Goal: Transaction & Acquisition: Download file/media

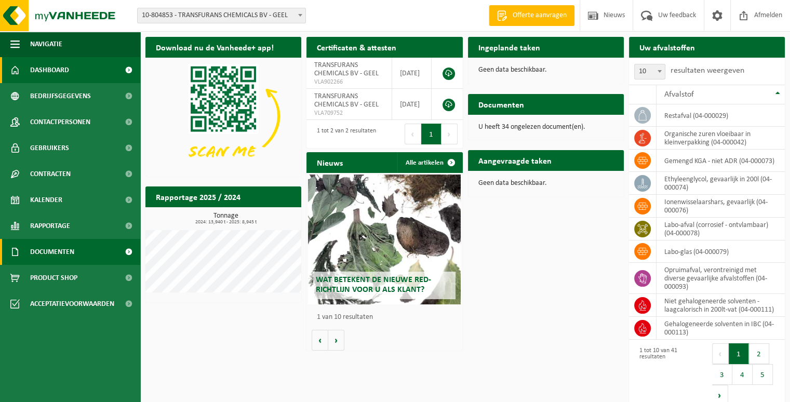
click at [56, 249] on span "Documenten" at bounding box center [52, 252] width 44 height 26
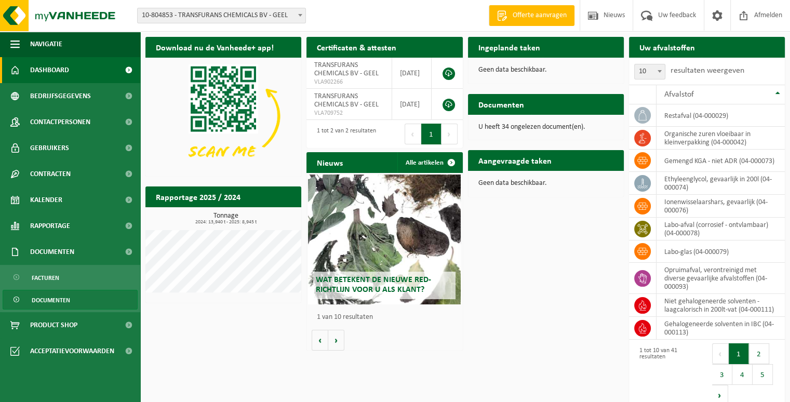
click at [48, 300] on span "Documenten" at bounding box center [51, 300] width 38 height 20
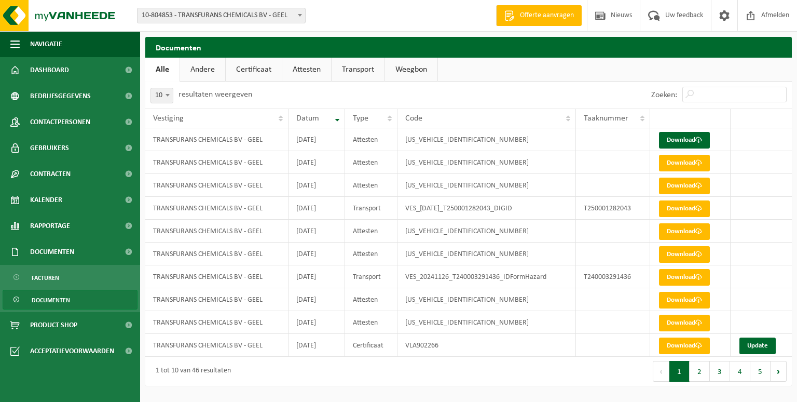
click at [256, 78] on link "Certificaat" at bounding box center [254, 70] width 56 height 24
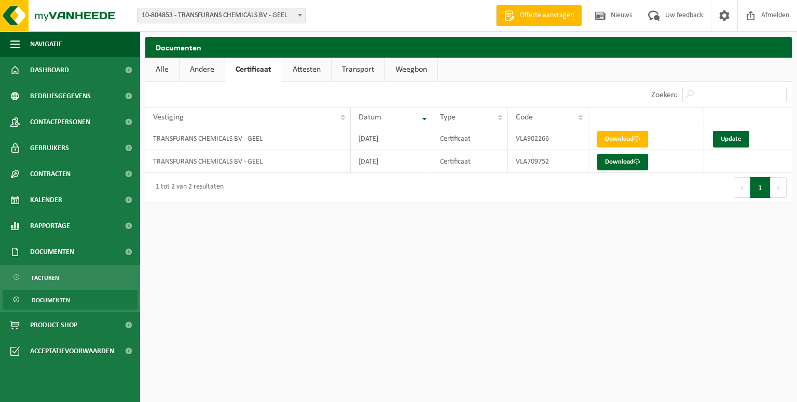
click at [160, 65] on link "Alle" at bounding box center [162, 70] width 34 height 24
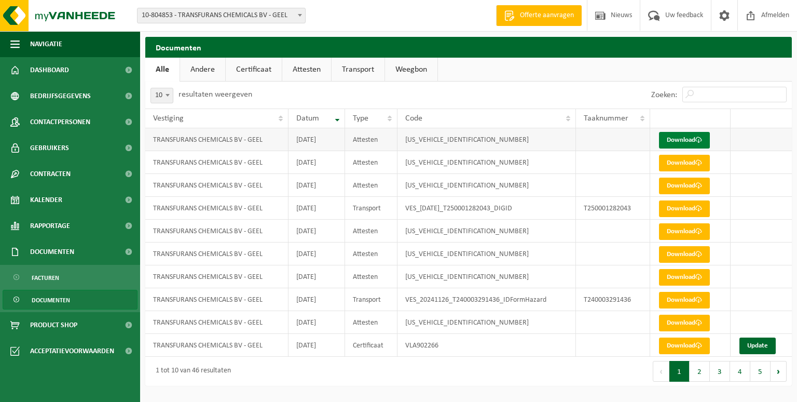
click at [684, 137] on link "Download" at bounding box center [684, 140] width 51 height 17
click at [357, 72] on link "Transport" at bounding box center [358, 70] width 53 height 24
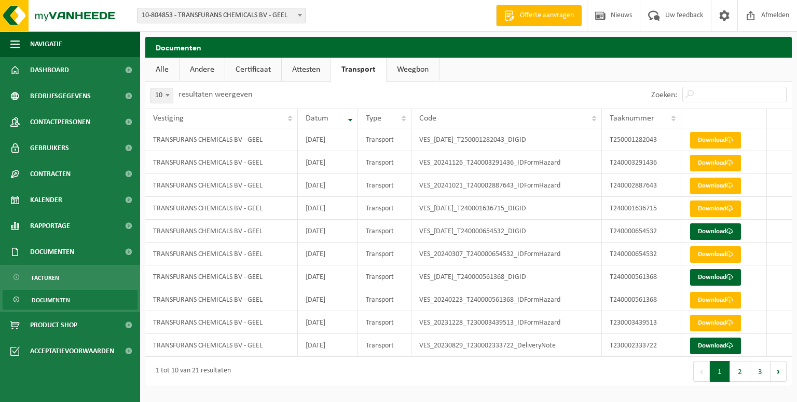
click at [313, 62] on link "Attesten" at bounding box center [306, 70] width 49 height 24
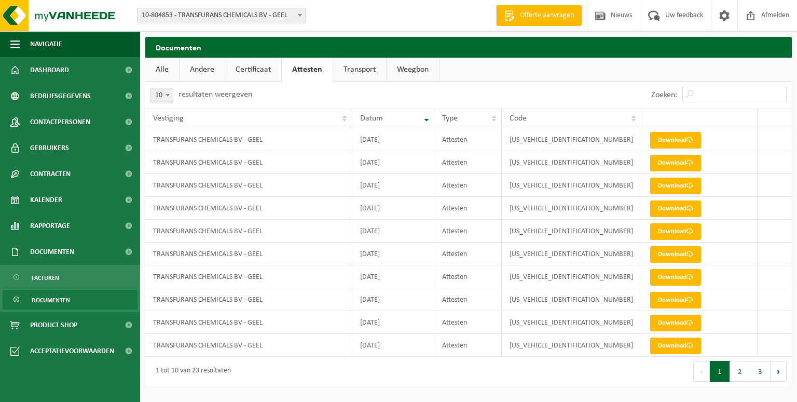
click at [248, 69] on link "Certificaat" at bounding box center [253, 70] width 56 height 24
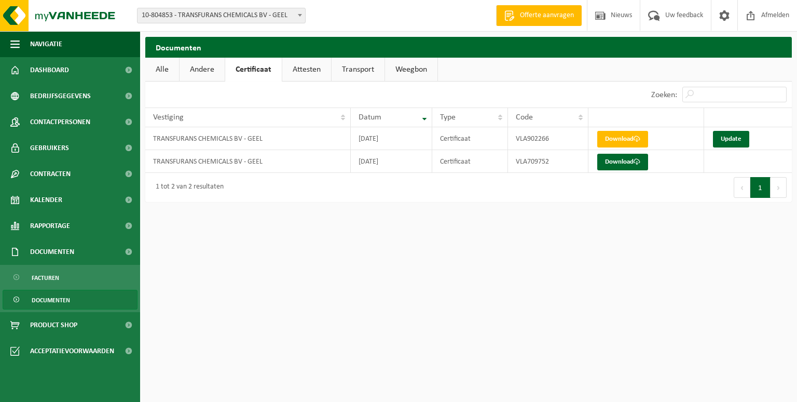
click at [216, 68] on link "Andere" at bounding box center [202, 70] width 45 height 24
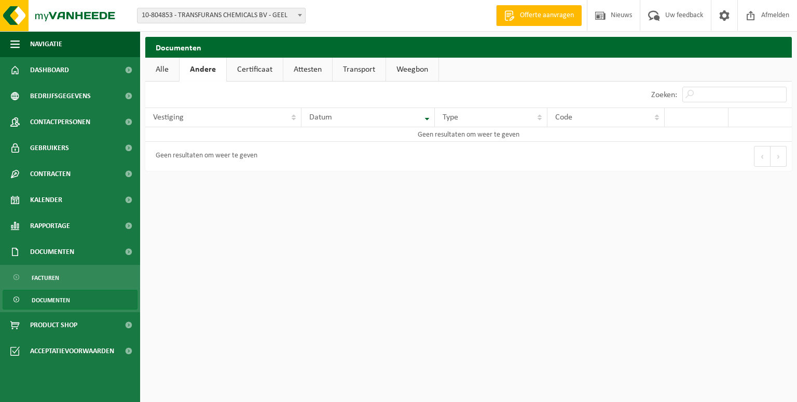
click at [164, 63] on link "Alle" at bounding box center [162, 70] width 34 height 24
